Goal: Task Accomplishment & Management: Use online tool/utility

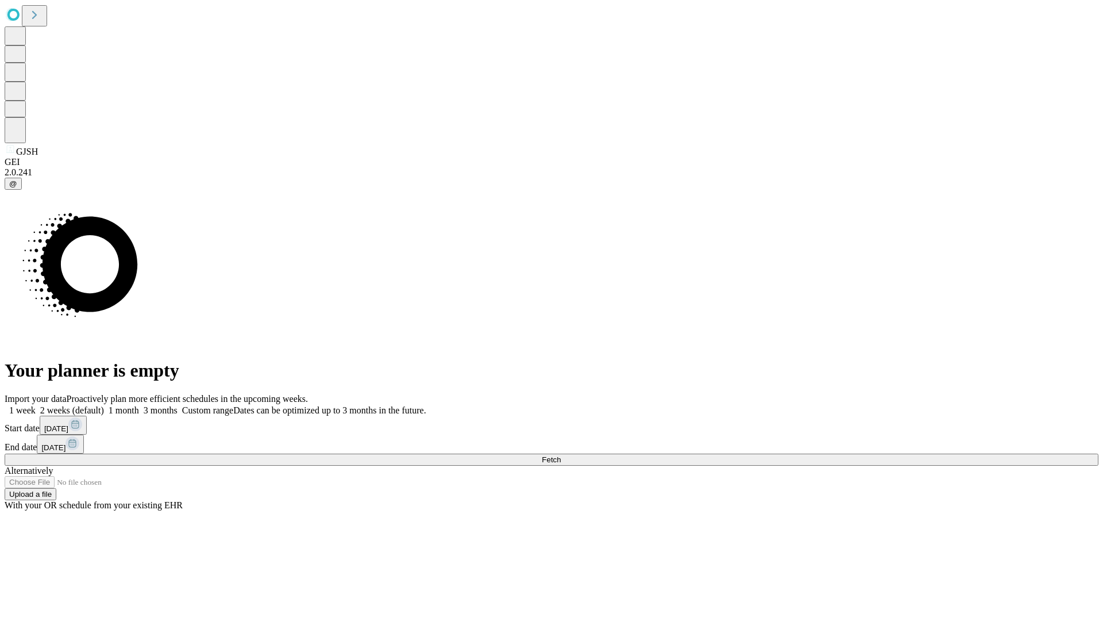
click at [561, 455] on span "Fetch" at bounding box center [551, 459] width 19 height 9
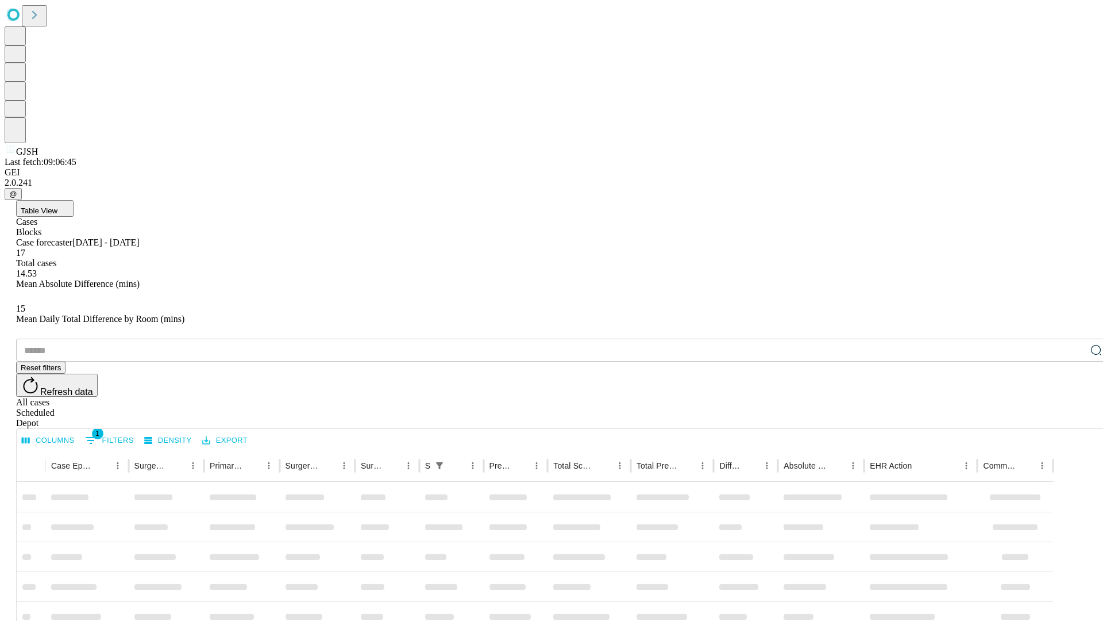
click at [1073, 418] on div "Depot" at bounding box center [563, 423] width 1094 height 10
